Goal: Information Seeking & Learning: Learn about a topic

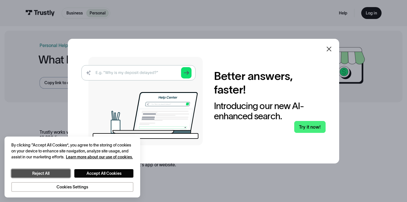
click at [61, 172] on button "Reject All" at bounding box center [40, 173] width 59 height 8
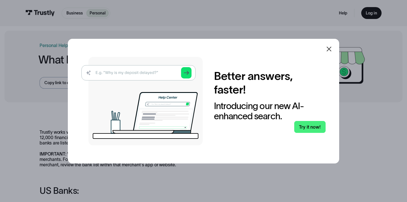
click at [329, 47] on icon at bounding box center [329, 49] width 7 height 7
